Goal: Transaction & Acquisition: Purchase product/service

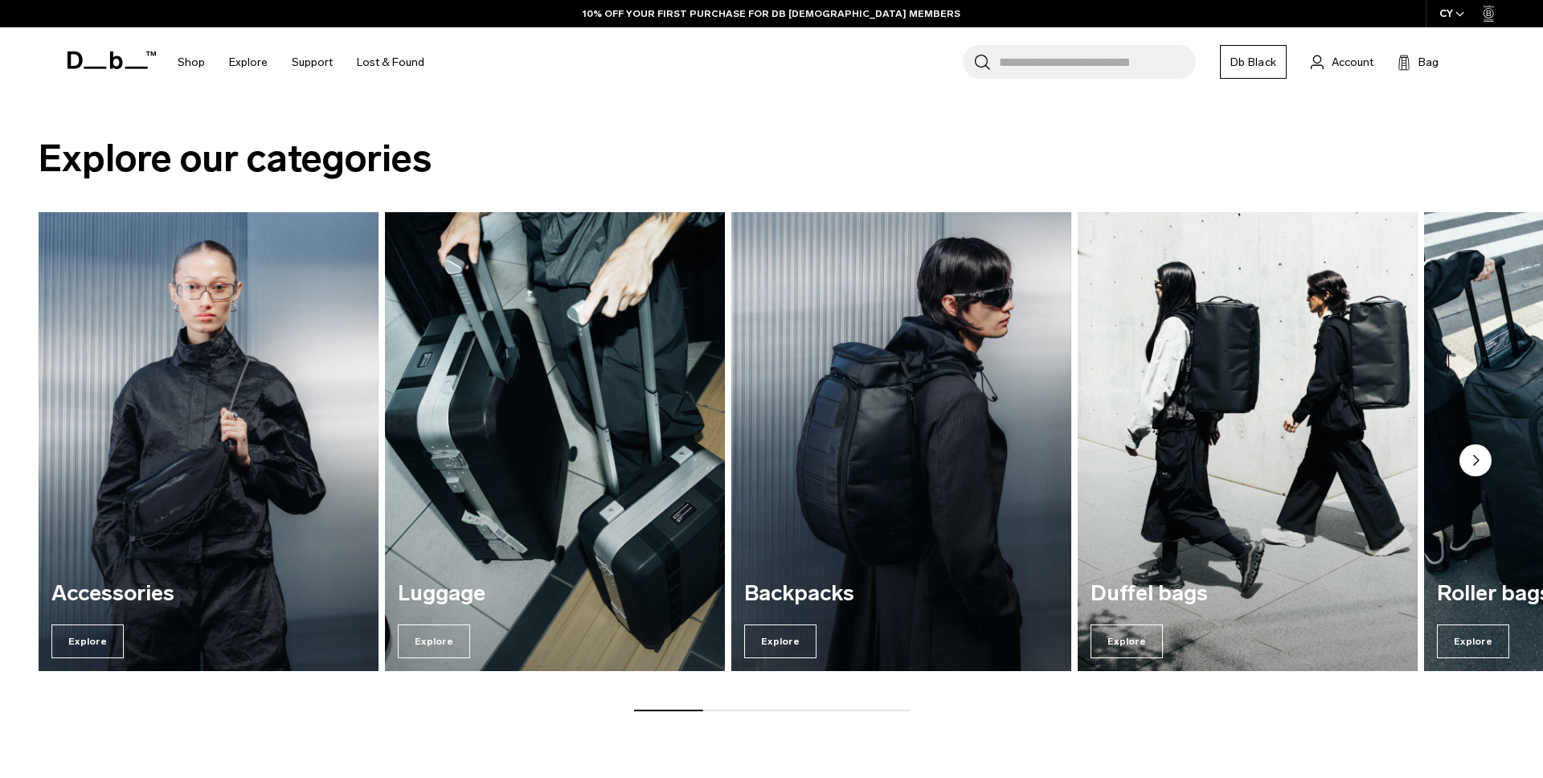
scroll to position [1520, 0]
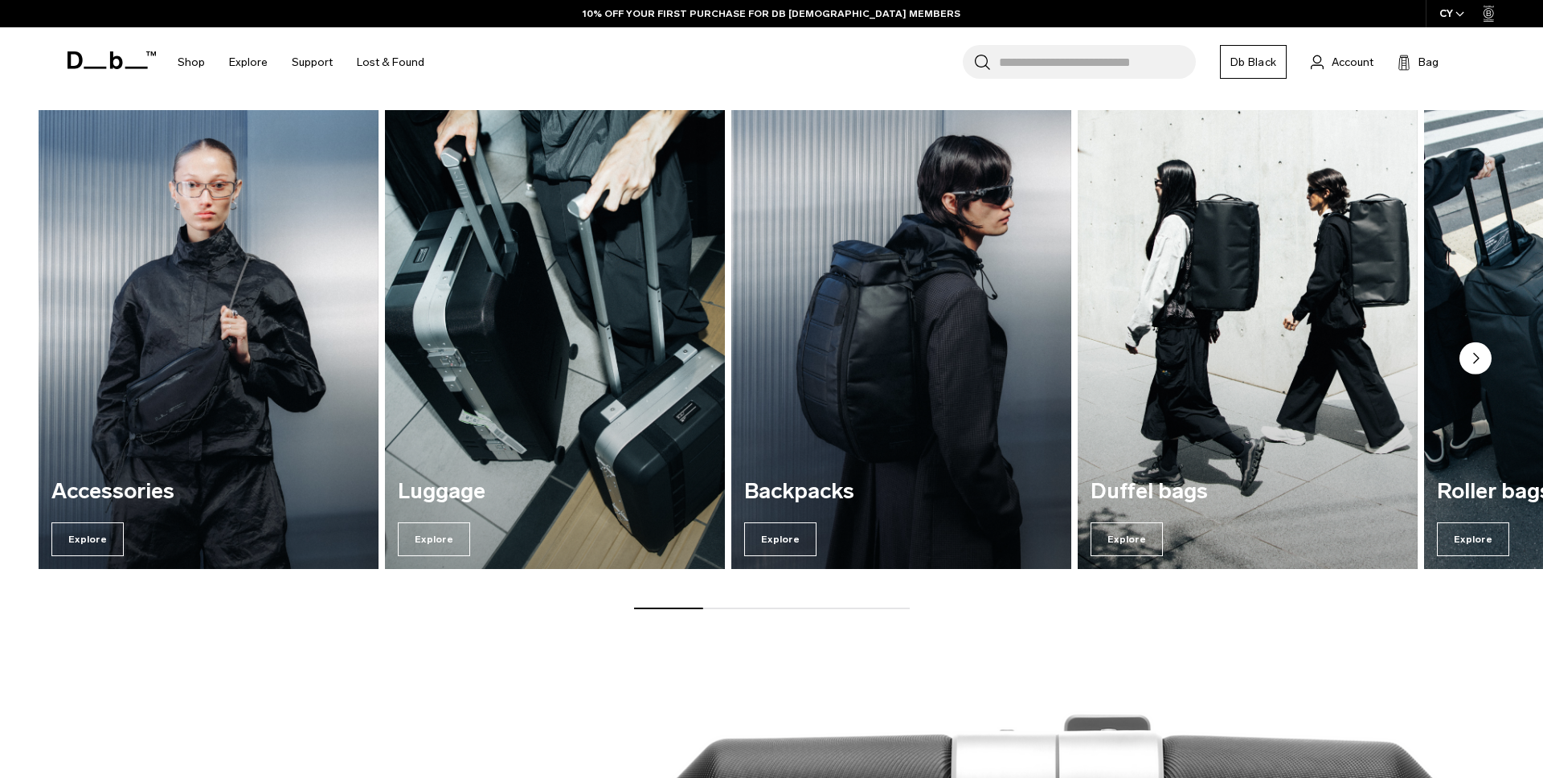
click at [543, 440] on img "2 / 7" at bounding box center [555, 340] width 350 height 472
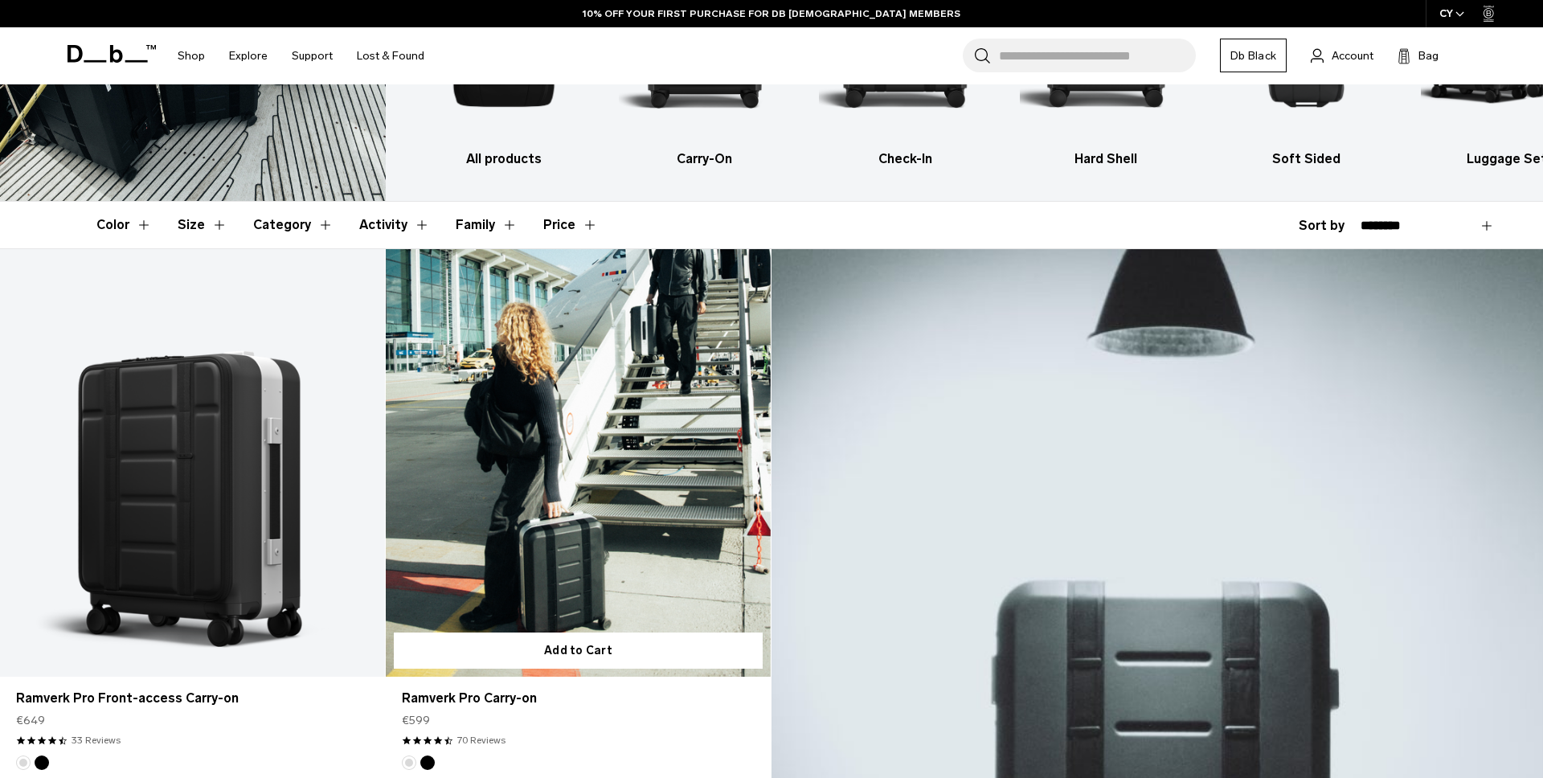
click at [484, 510] on link "Ramverk Pro Carry-on" at bounding box center [578, 462] width 385 height 427
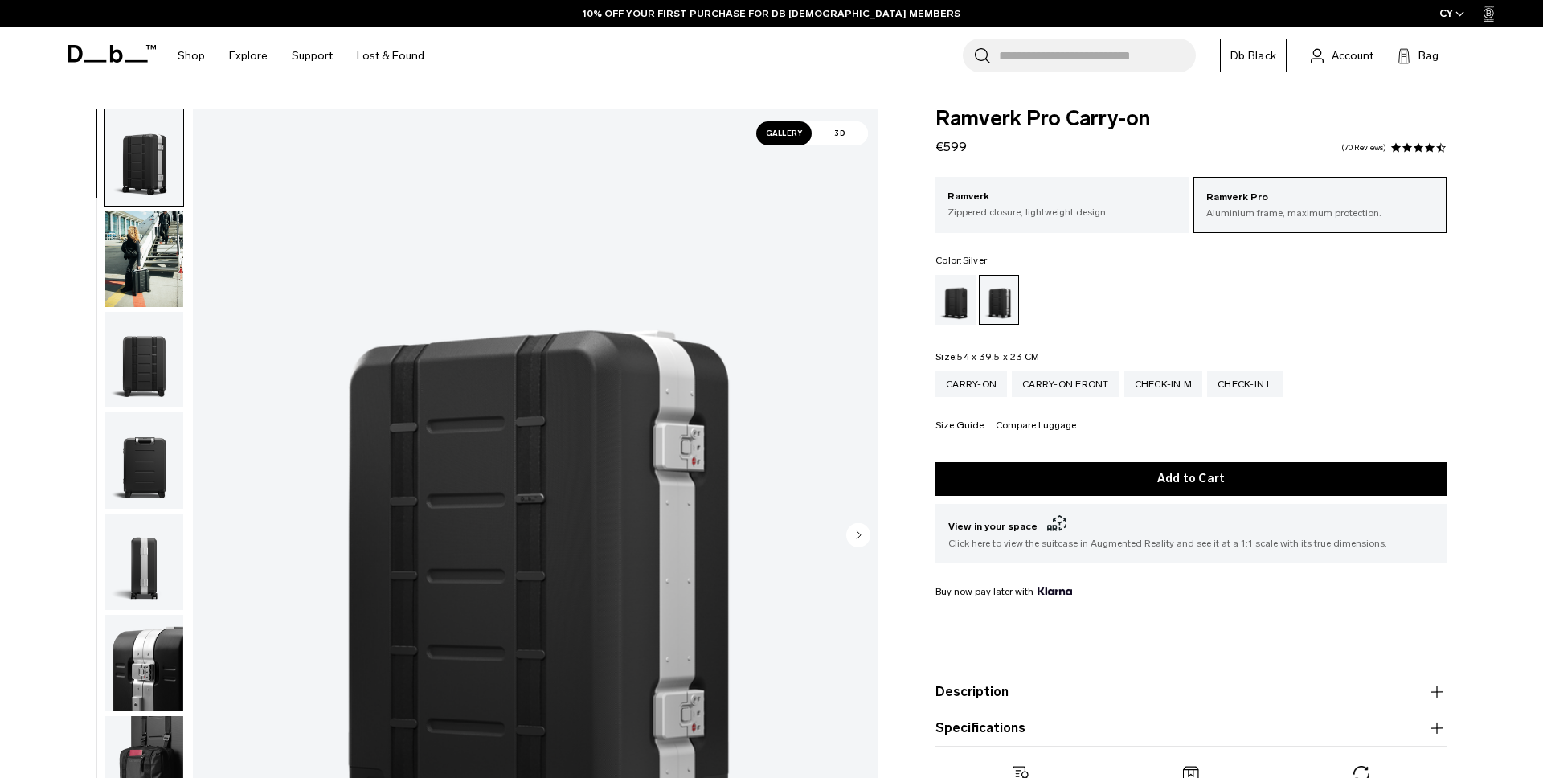
click at [125, 54] on icon at bounding box center [111, 54] width 88 height 18
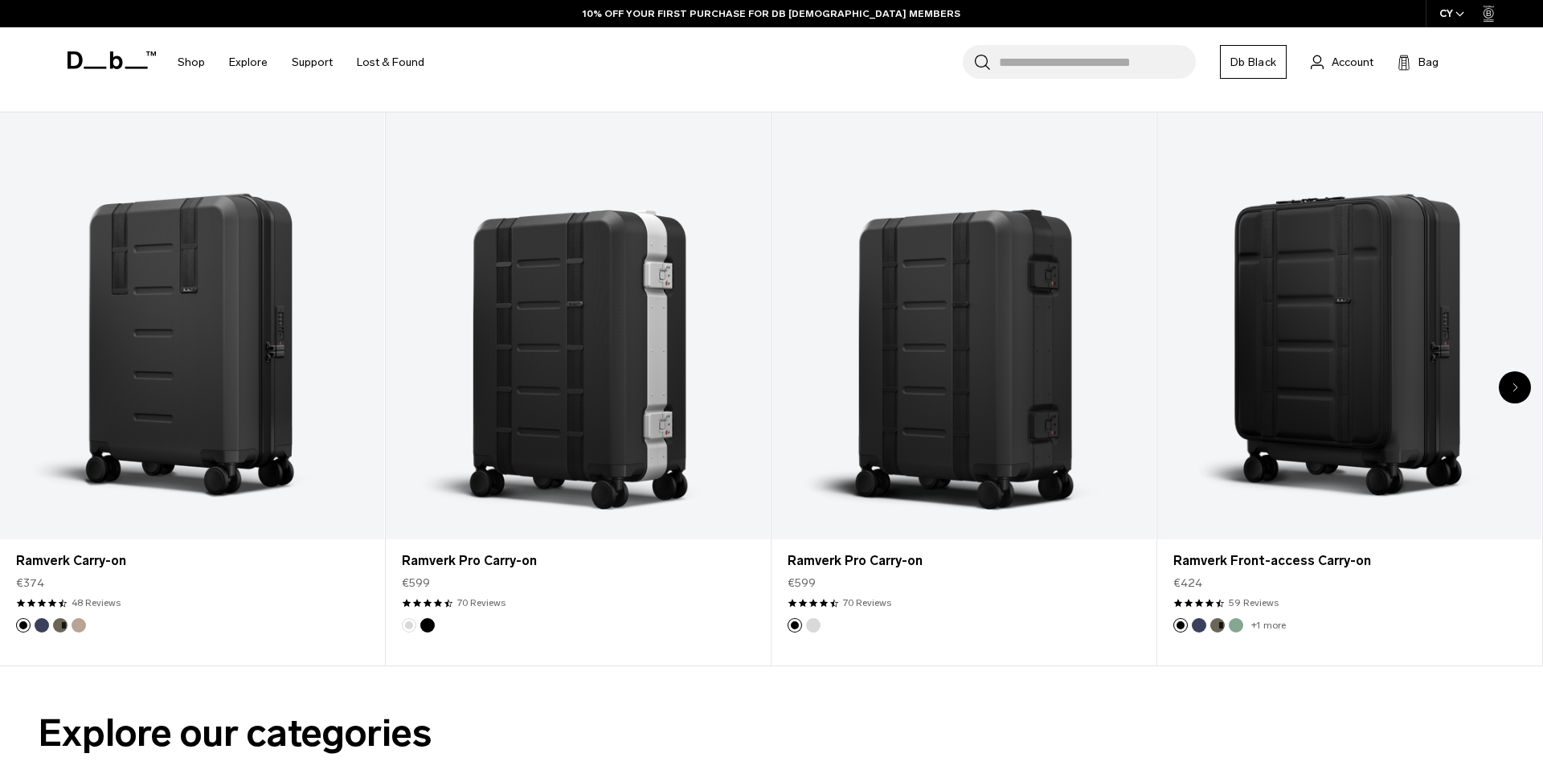
scroll to position [840, 0]
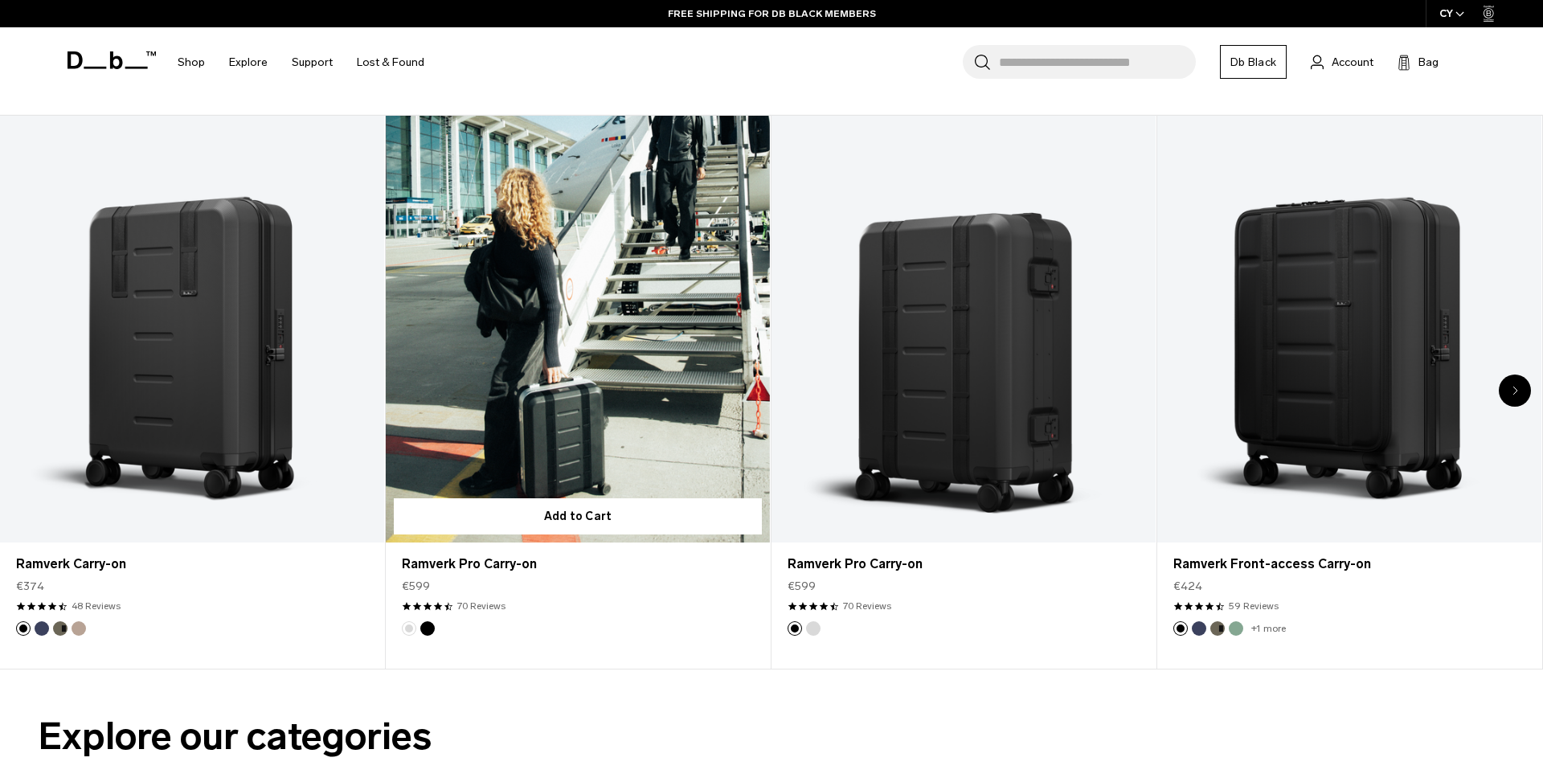
click at [703, 345] on link "Ramverk Pro Carry-on" at bounding box center [578, 329] width 384 height 427
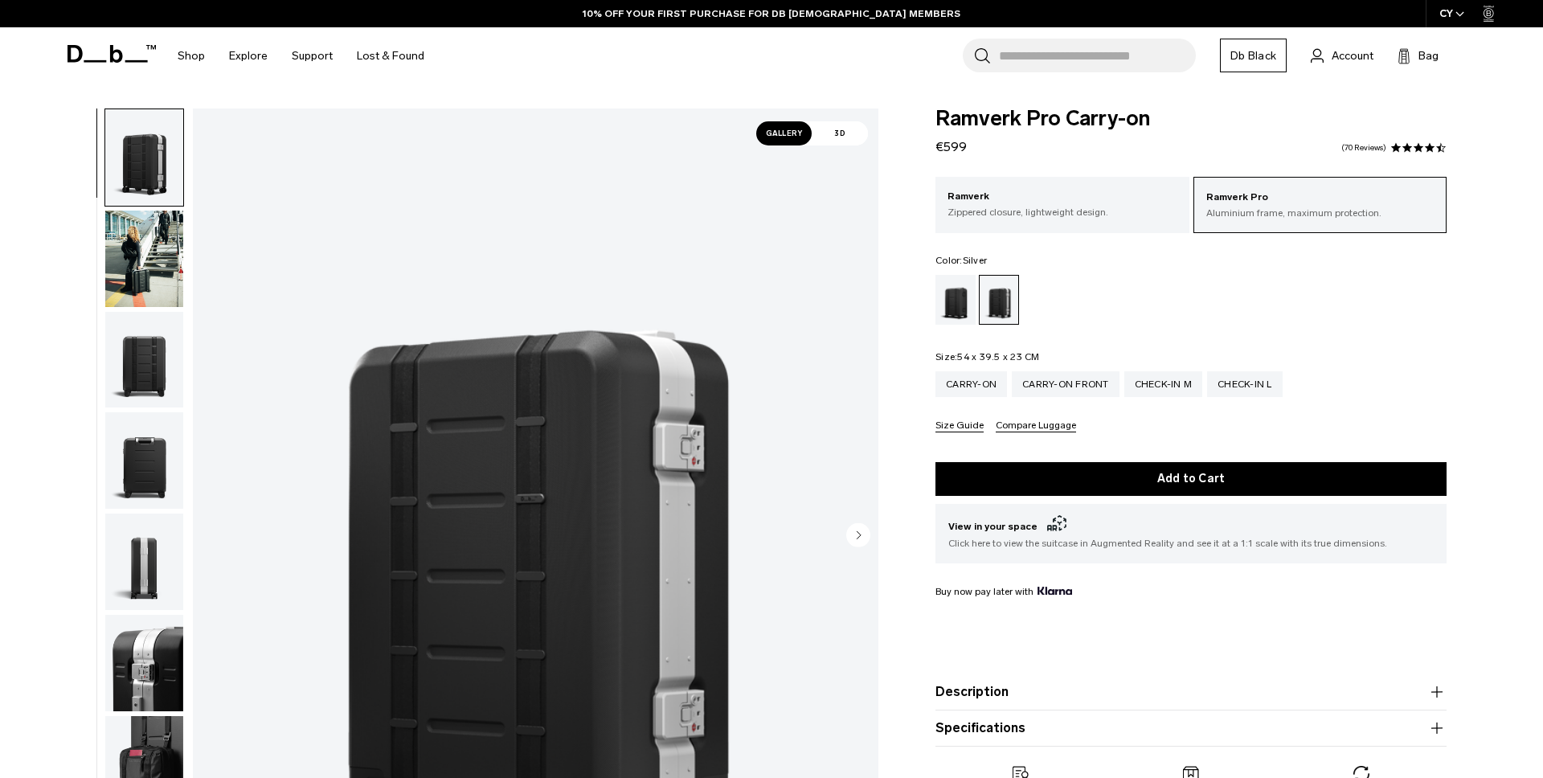
click at [163, 273] on img "button" at bounding box center [144, 259] width 78 height 96
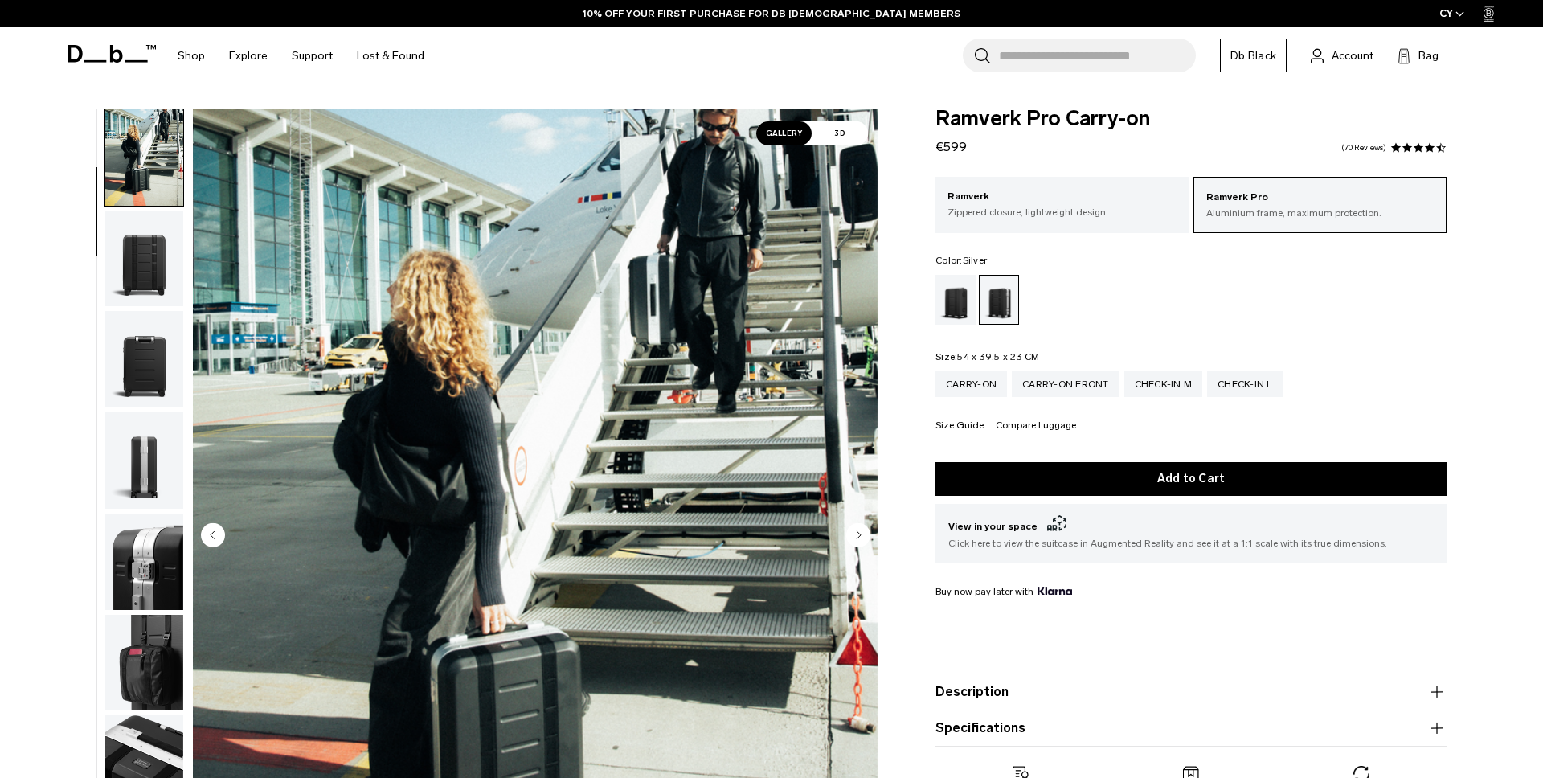
click at [157, 286] on img "button" at bounding box center [144, 259] width 78 height 96
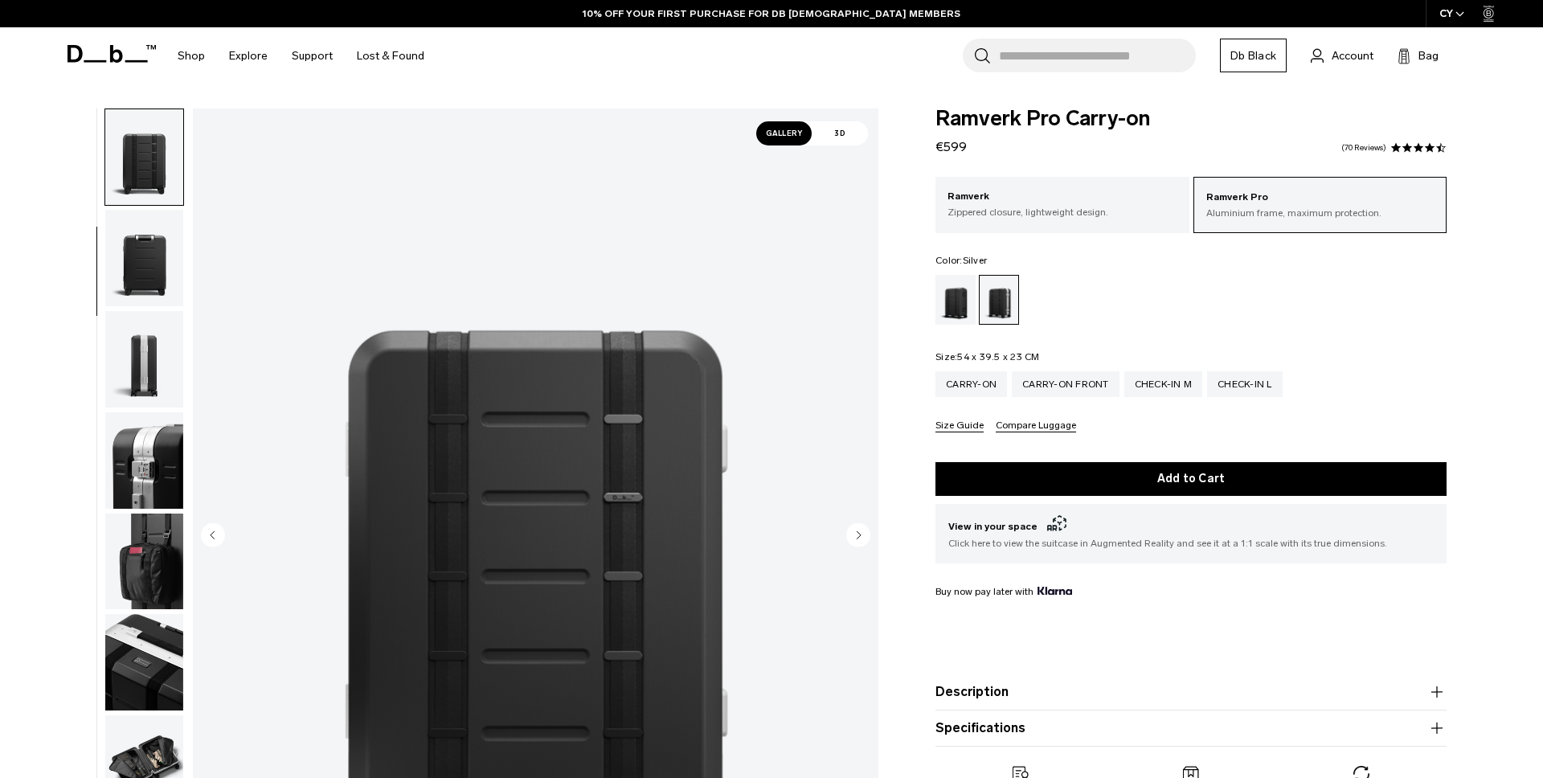
click at [157, 286] on img "button" at bounding box center [144, 258] width 78 height 96
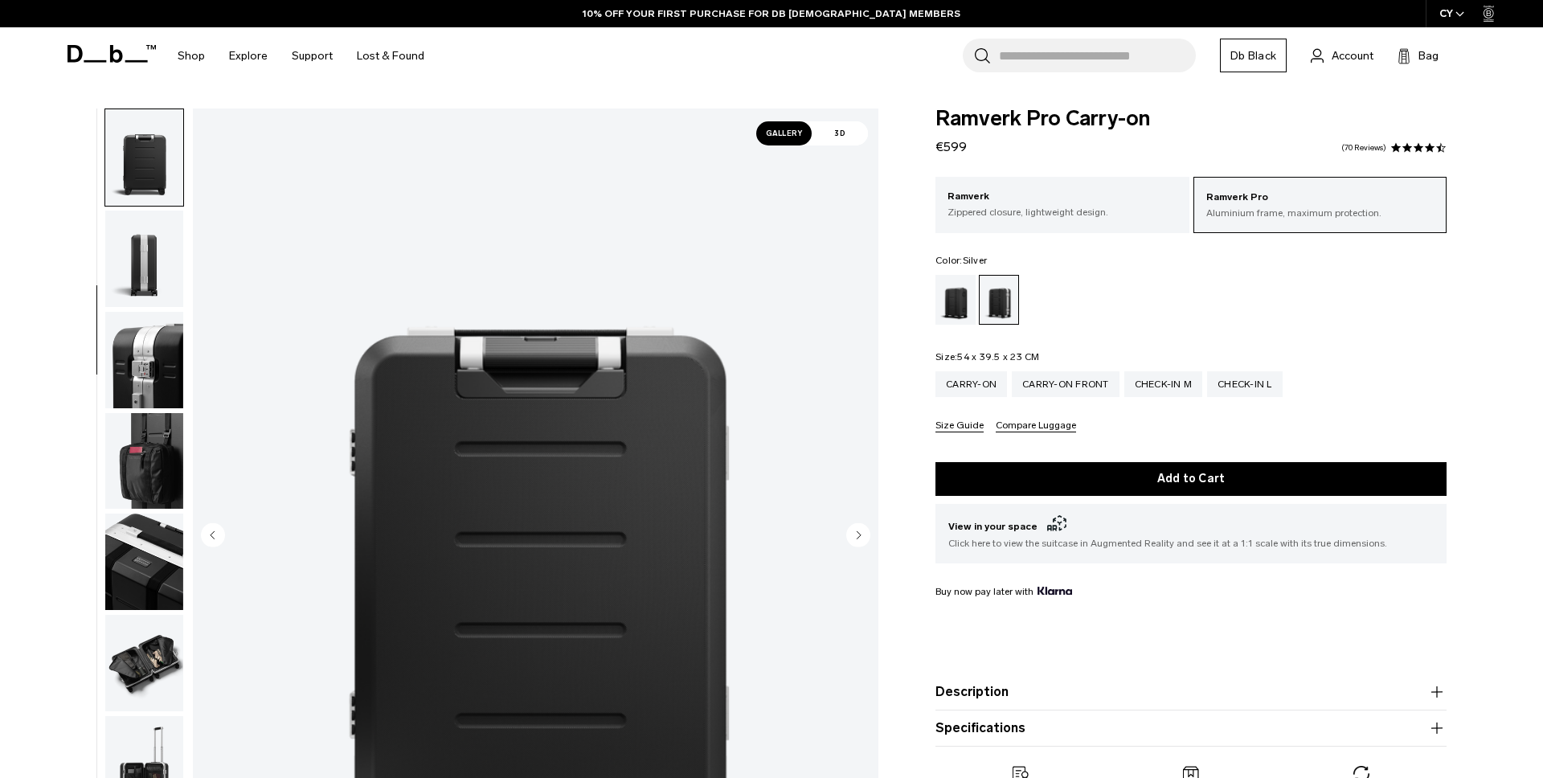
click at [155, 314] on img "button" at bounding box center [144, 360] width 78 height 96
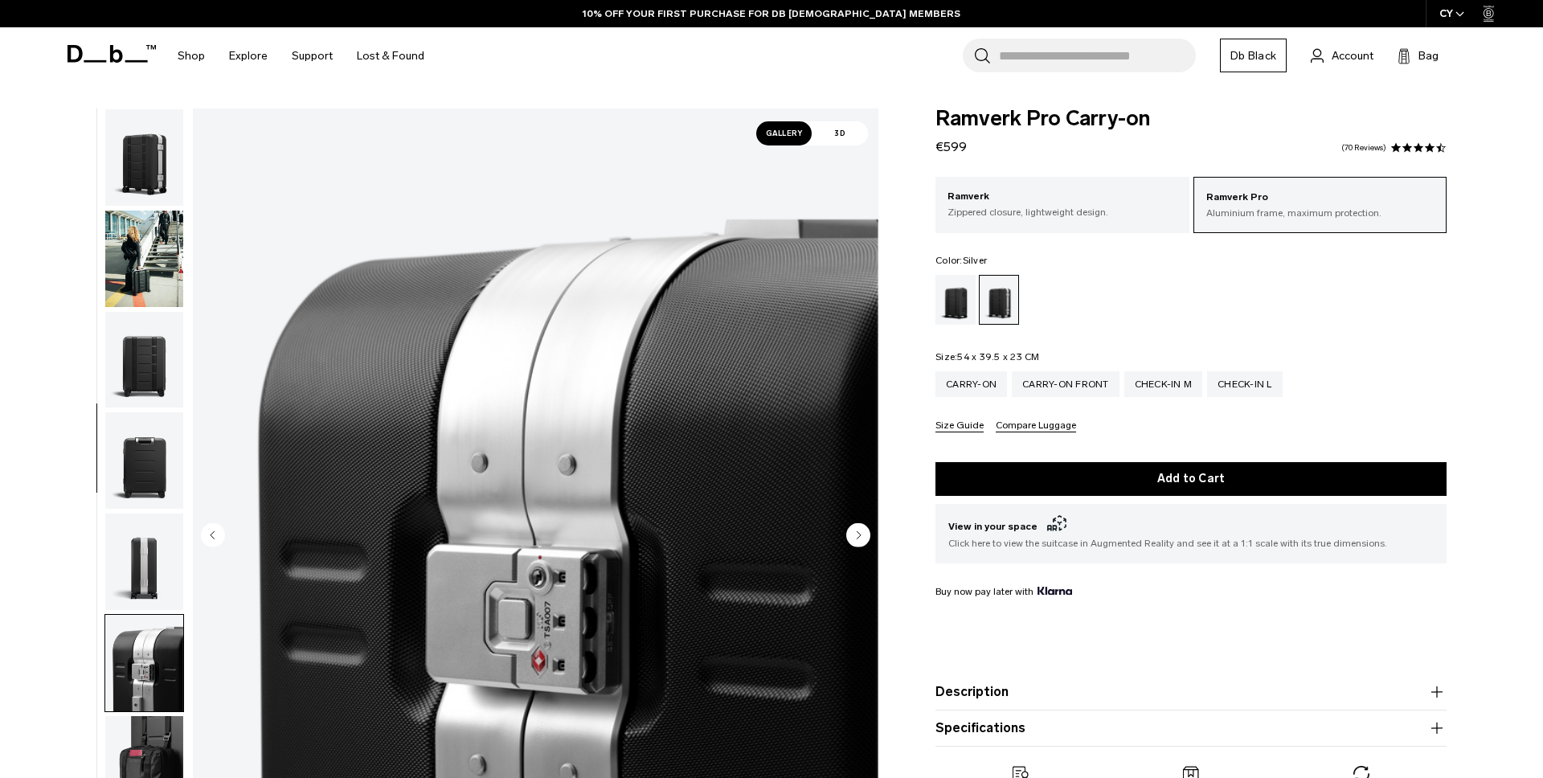
click at [137, 171] on img "button" at bounding box center [144, 157] width 78 height 96
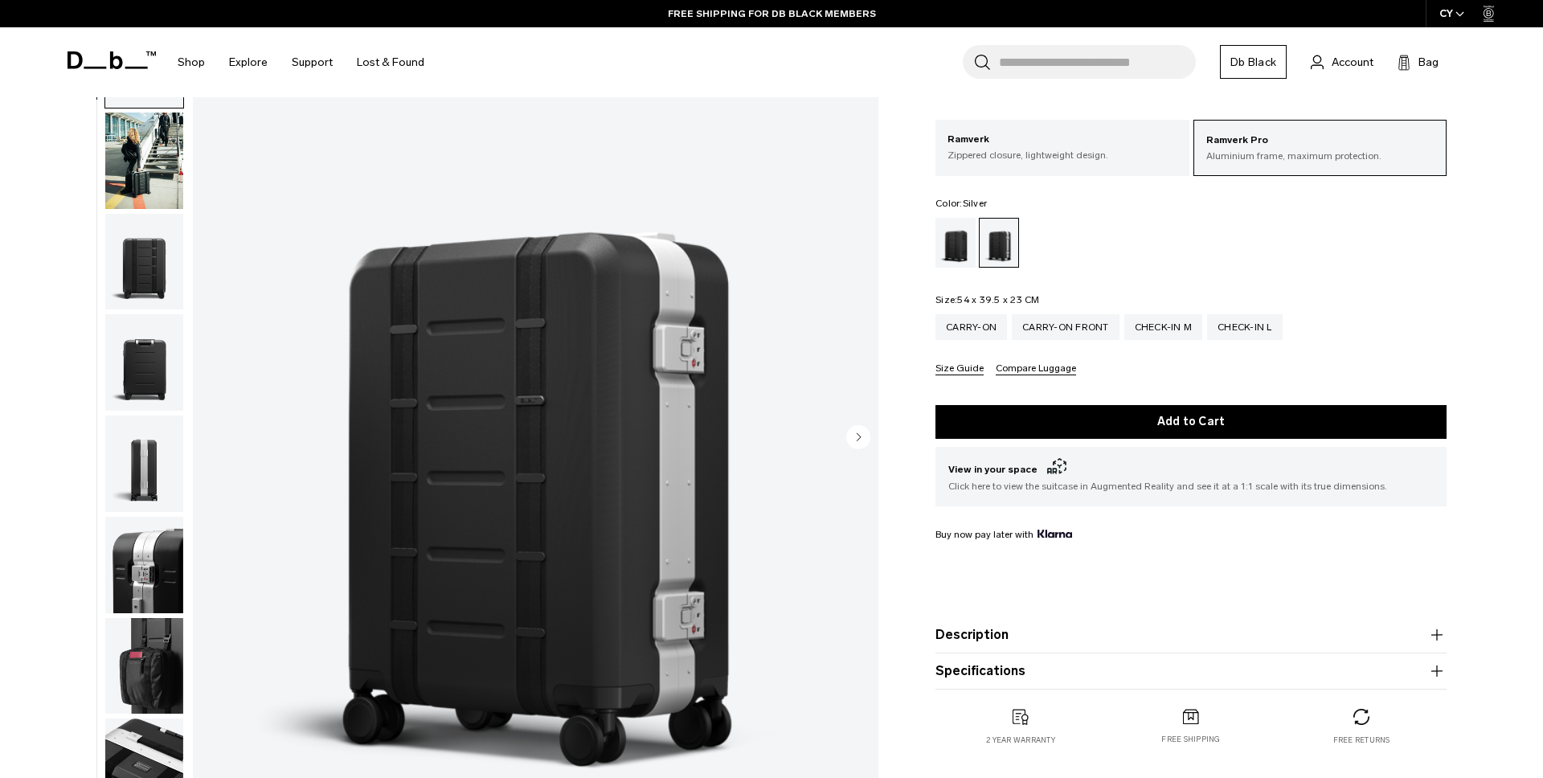
scroll to position [90, 0]
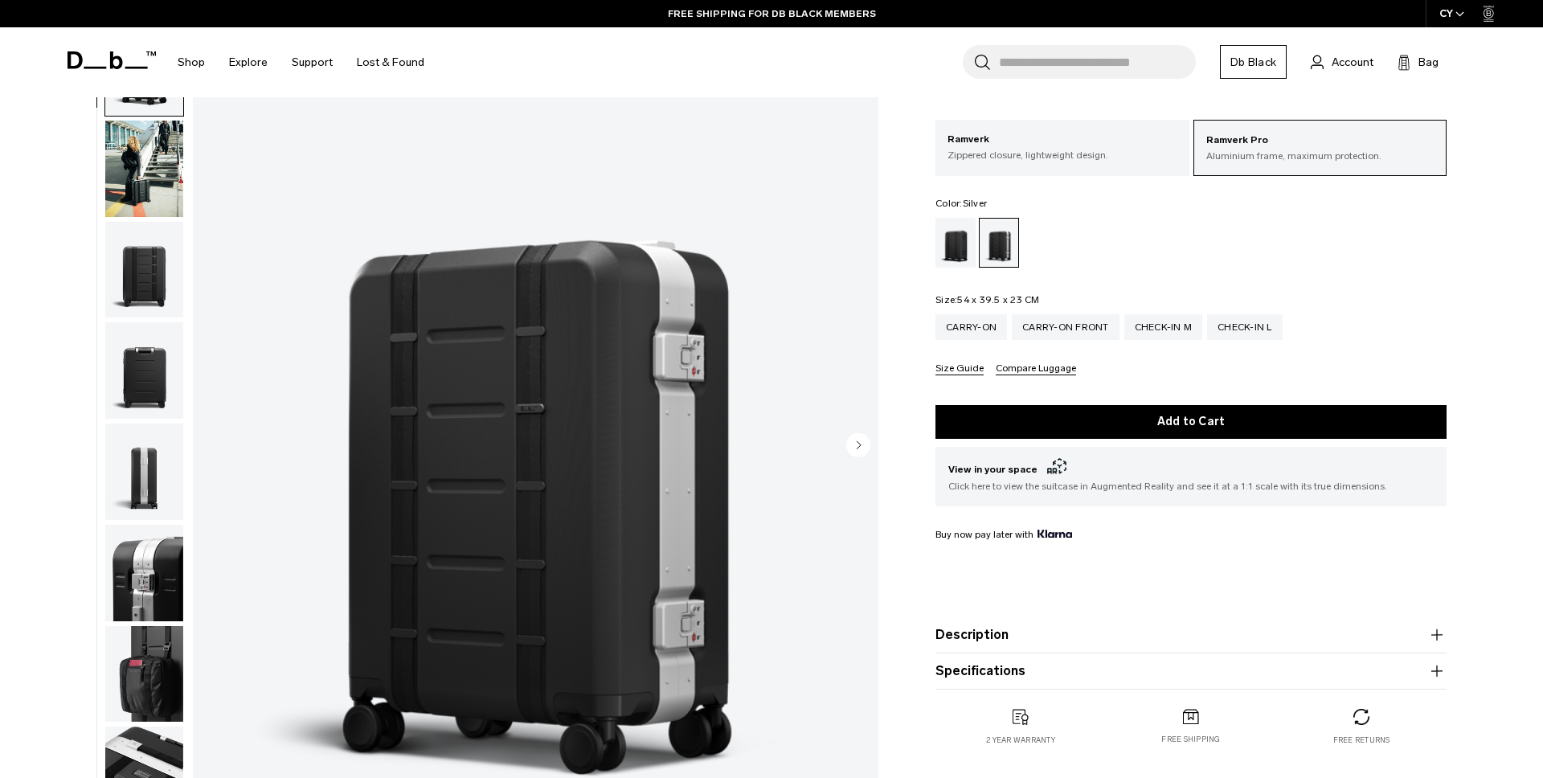
click at [149, 176] on img "button" at bounding box center [144, 169] width 78 height 96
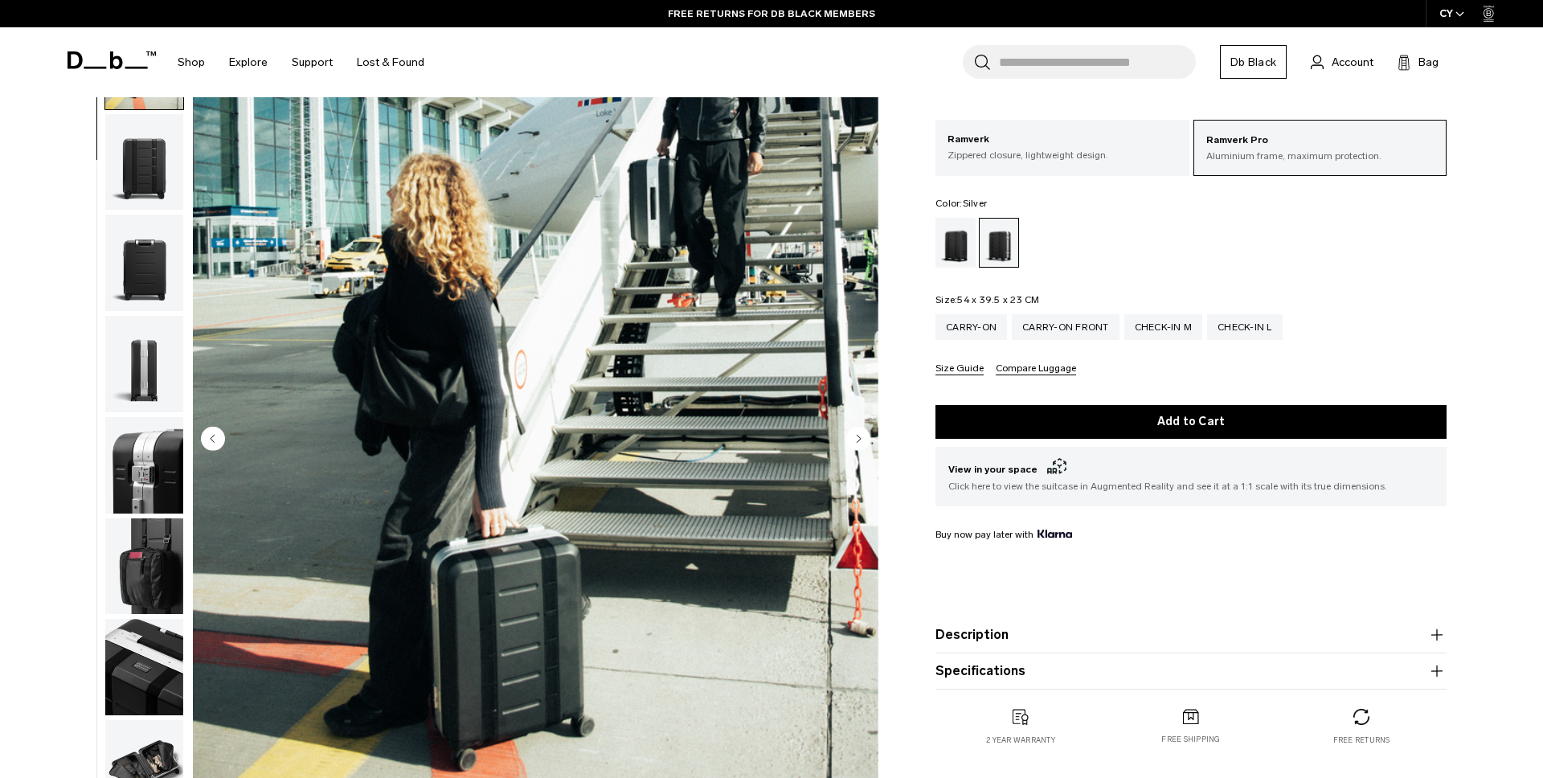
scroll to position [0, 0]
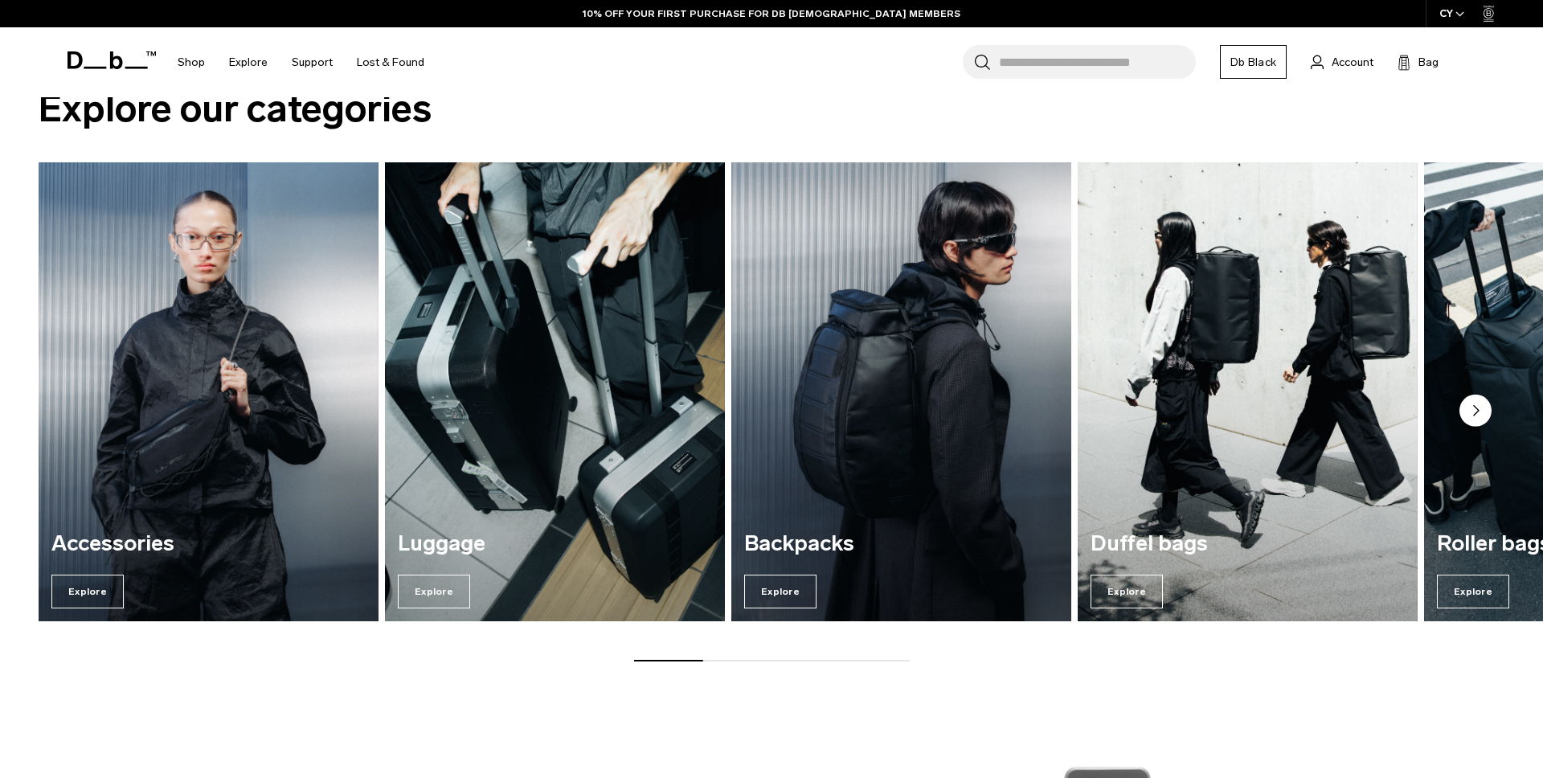
scroll to position [1458, 0]
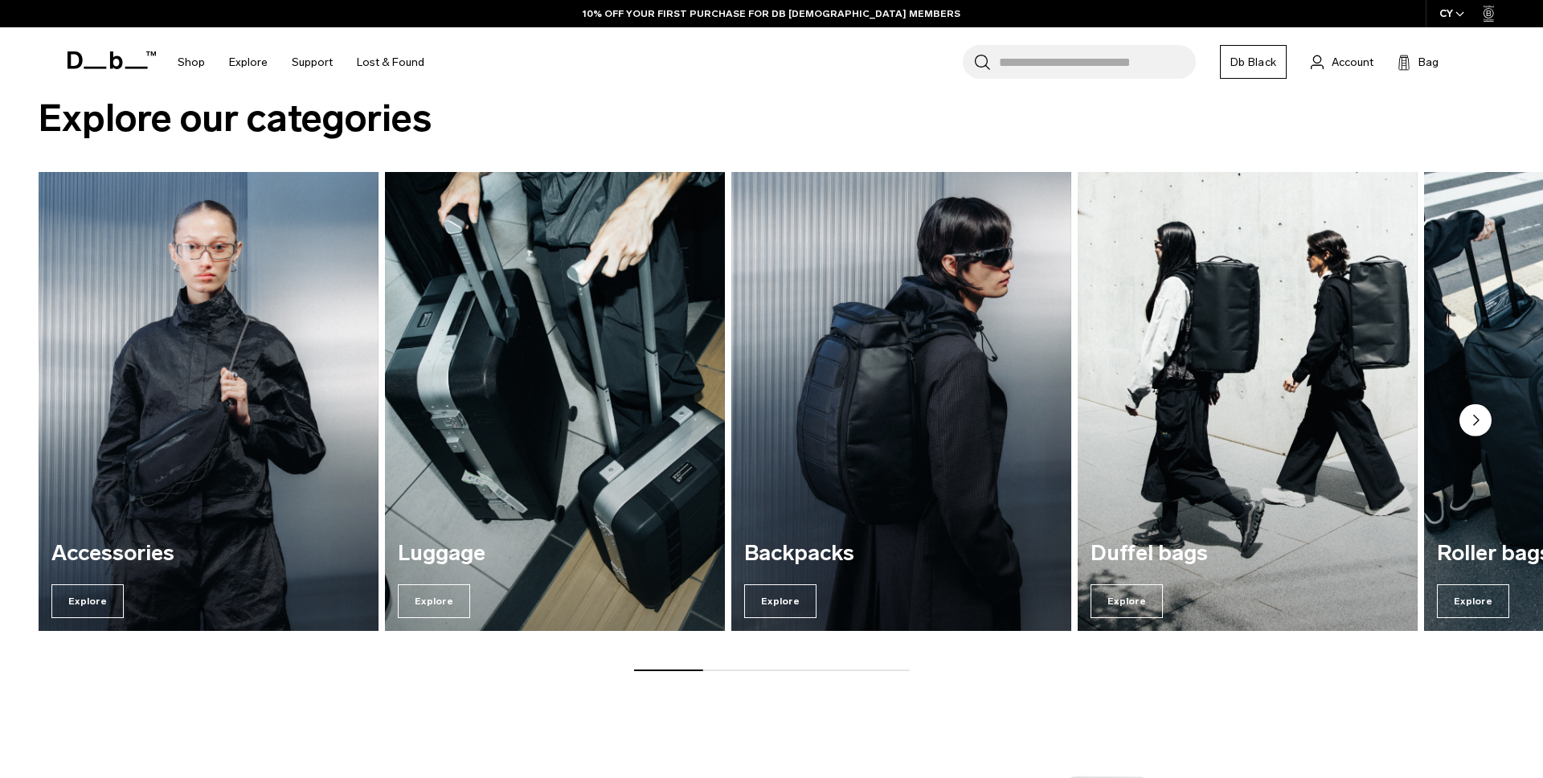
click at [1480, 424] on circle "Next slide" at bounding box center [1475, 420] width 32 height 32
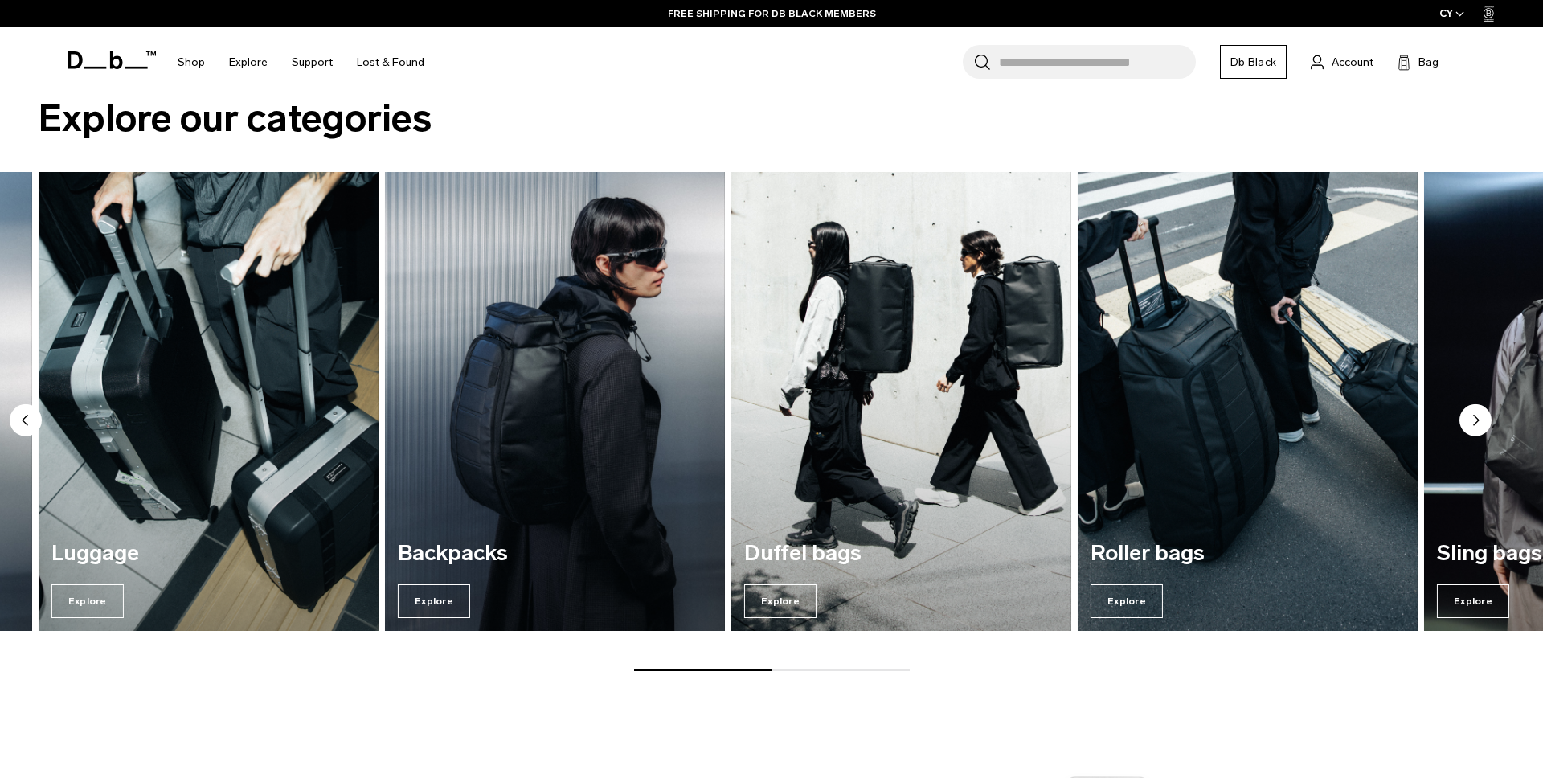
click at [1480, 424] on circle "Next slide" at bounding box center [1475, 420] width 32 height 32
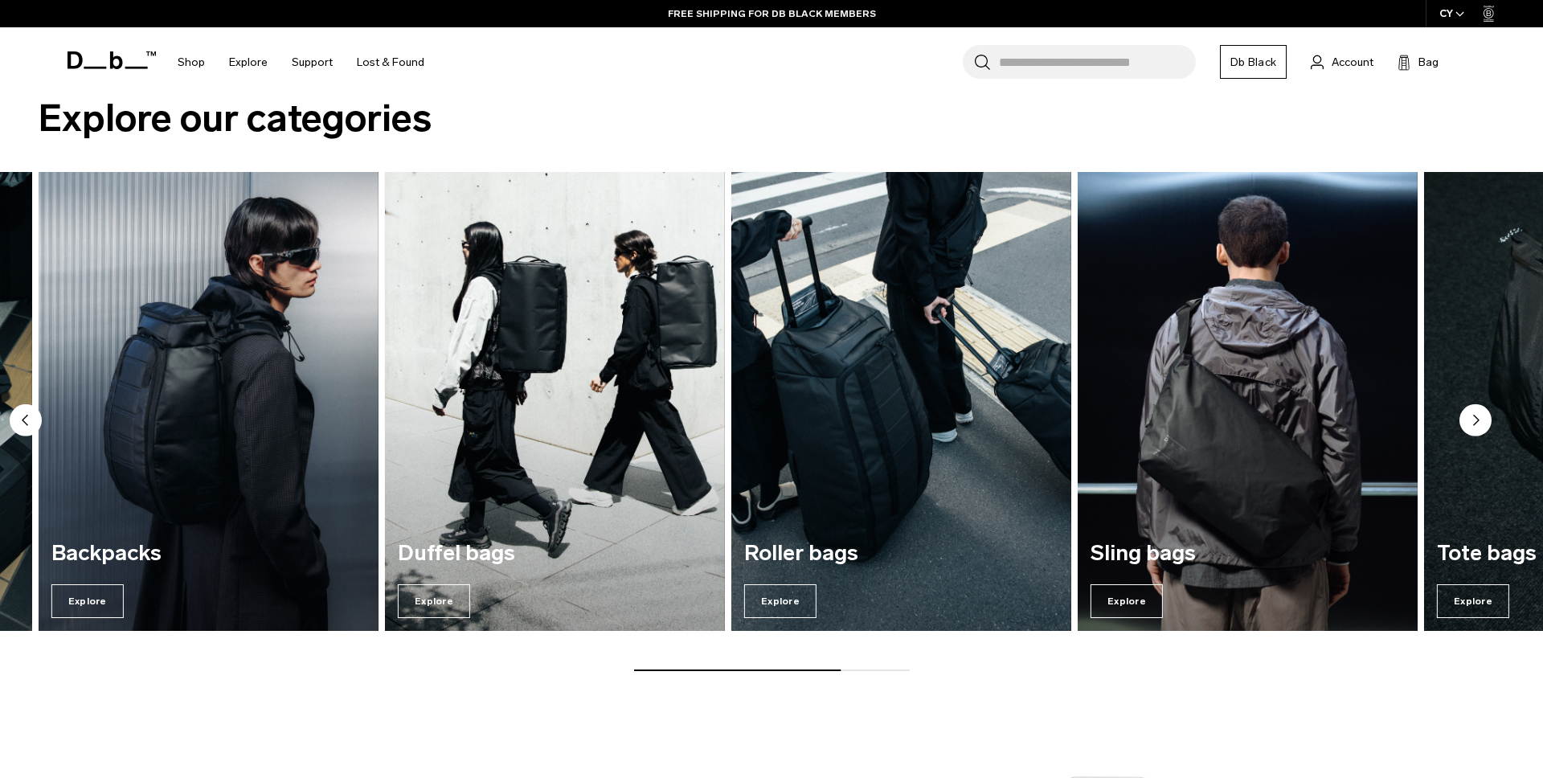
click at [1480, 424] on circle "Next slide" at bounding box center [1475, 420] width 32 height 32
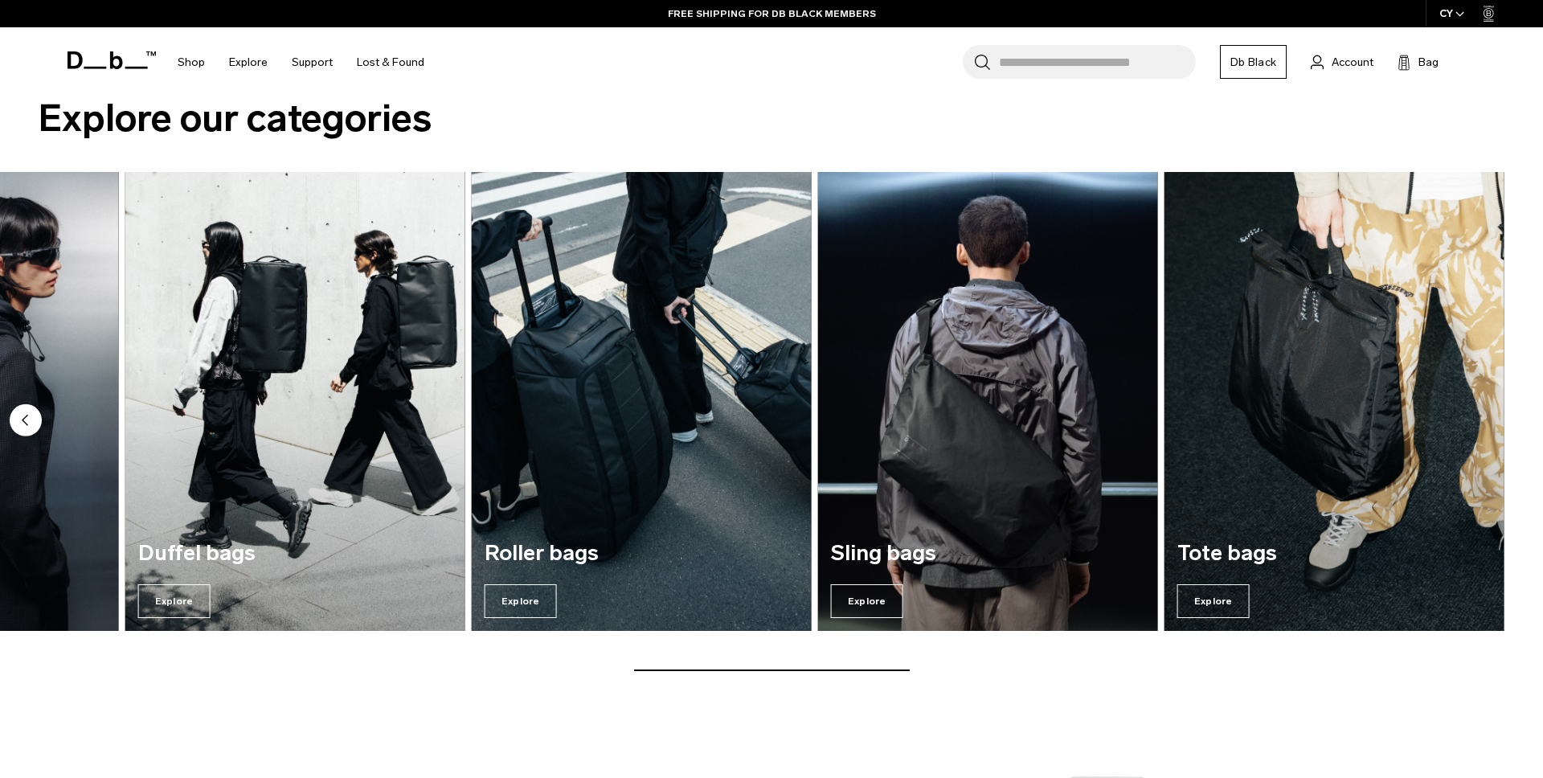
click at [1480, 424] on img "7 / 7" at bounding box center [1334, 401] width 340 height 459
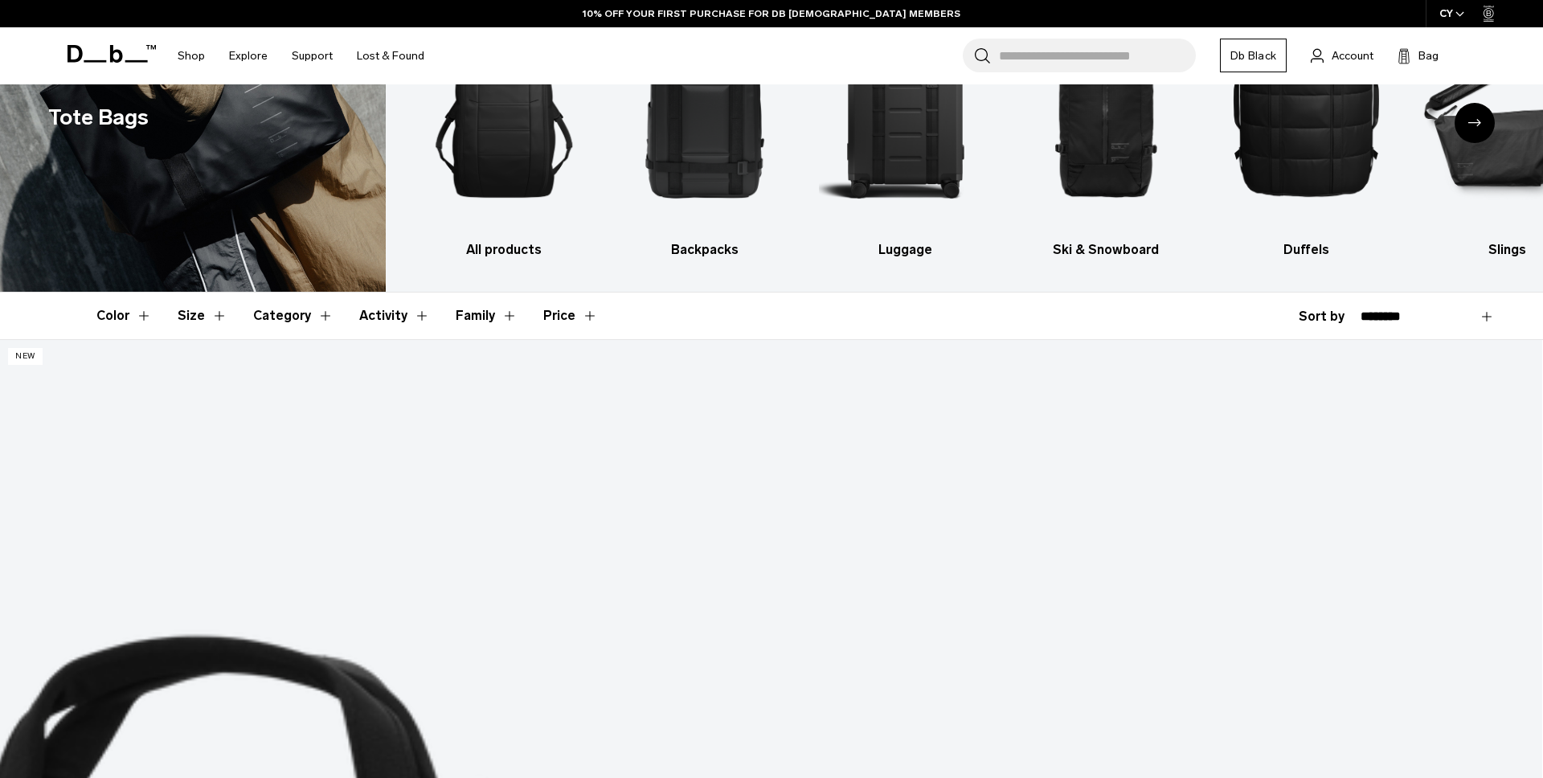
scroll to position [174, 0]
